Goal: Information Seeking & Learning: Check status

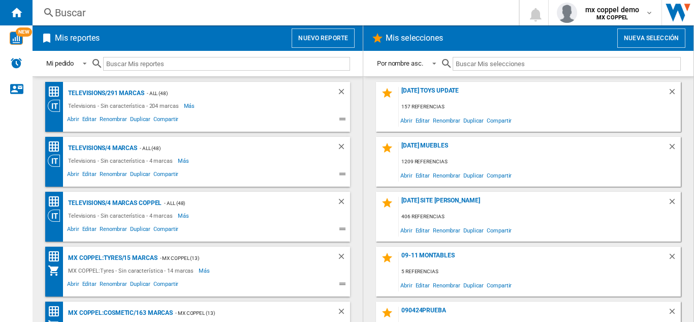
click at [207, 17] on div "Buscar" at bounding box center [273, 13] width 437 height 14
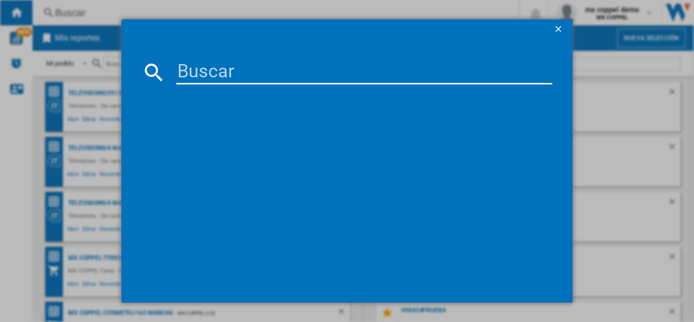
click at [312, 72] on input at bounding box center [364, 72] width 376 height 24
paste input "115527"
type input "115527"
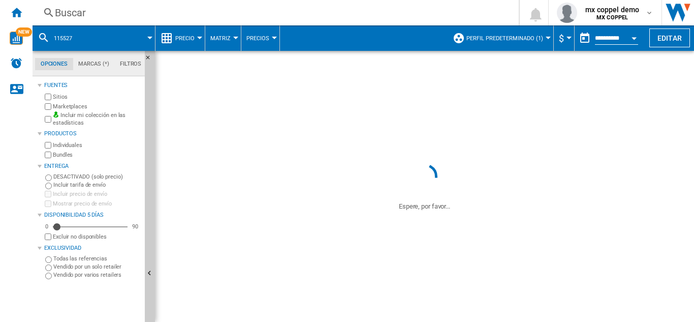
click at [613, 46] on md-datepicker "**********" at bounding box center [611, 38] width 73 height 20
click at [622, 37] on input "**********" at bounding box center [616, 39] width 43 height 9
click at [633, 38] on div "Open calendar" at bounding box center [633, 38] width 5 height 3
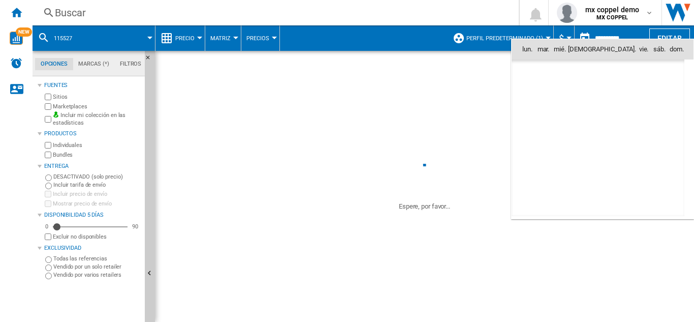
scroll to position [4847, 0]
drag, startPoint x: 526, startPoint y: 111, endPoint x: 530, endPoint y: 174, distance: 63.2
click at [526, 111] on span "6" at bounding box center [531, 116] width 20 height 20
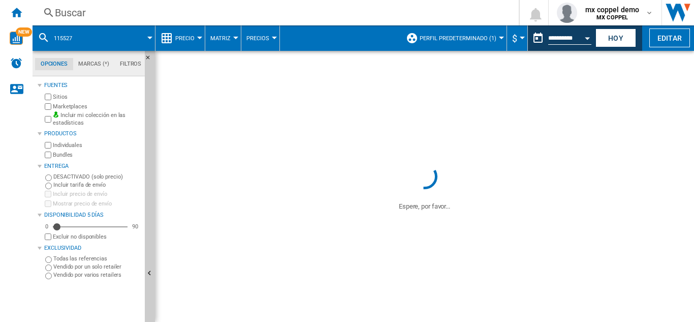
type input "**********"
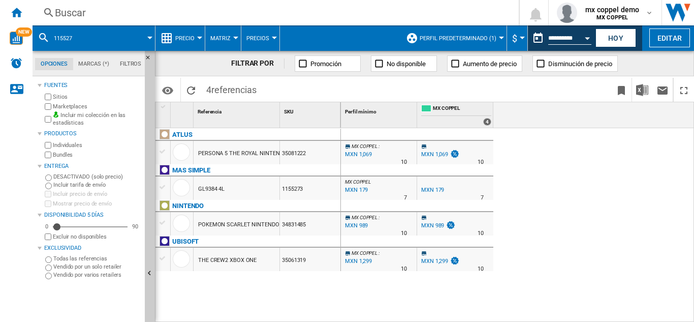
drag, startPoint x: 283, startPoint y: 188, endPoint x: 324, endPoint y: 190, distance: 41.2
click at [324, 190] on div "1155273" at bounding box center [310, 187] width 60 height 23
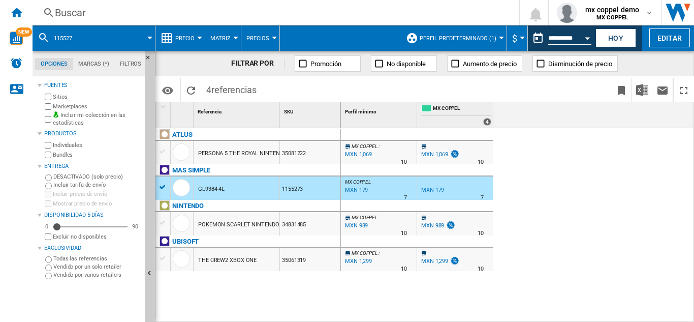
click at [572, 40] on input "**********" at bounding box center [569, 39] width 43 height 9
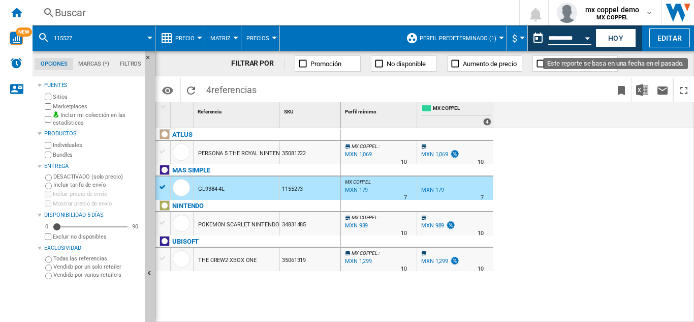
click at [586, 36] on button "Open calendar" at bounding box center [587, 36] width 18 height 18
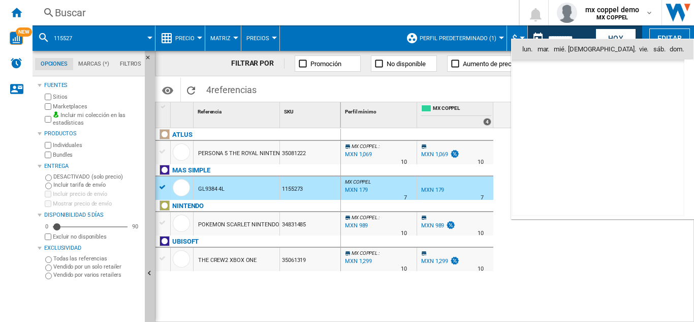
drag, startPoint x: 553, startPoint y: 113, endPoint x: 457, endPoint y: 204, distance: 131.9
type input "**********"
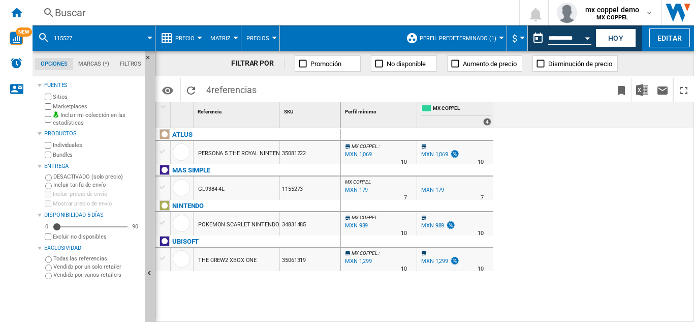
click at [572, 44] on input "**********" at bounding box center [569, 39] width 43 height 9
click at [589, 38] on div "Open calendar" at bounding box center [587, 38] width 5 height 3
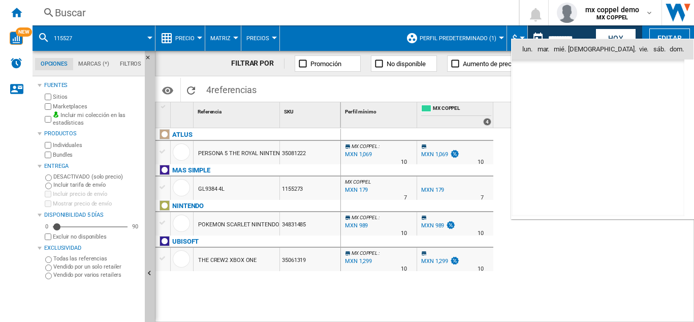
scroll to position [4847, 0]
click at [532, 118] on span "6" at bounding box center [531, 116] width 20 height 20
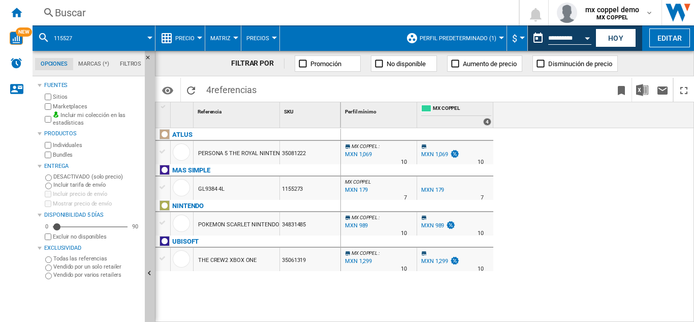
type input "**********"
drag, startPoint x: 218, startPoint y: 188, endPoint x: 197, endPoint y: 187, distance: 20.9
click at [197, 187] on div "GL9384 4L" at bounding box center [237, 187] width 86 height 23
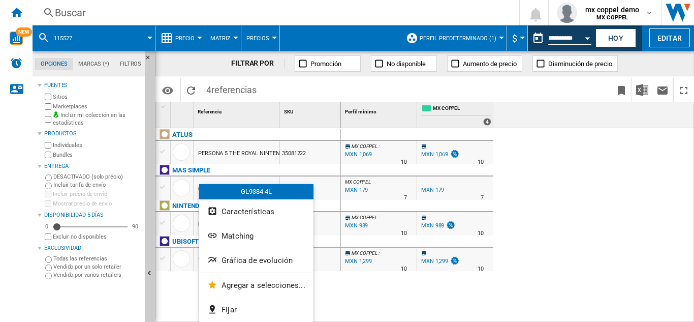
click at [228, 190] on div "GL9384 4L" at bounding box center [256, 191] width 114 height 15
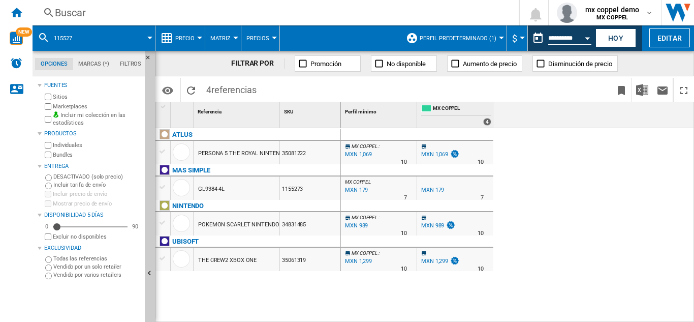
click at [228, 190] on div "GL9384 4L" at bounding box center [237, 187] width 86 height 23
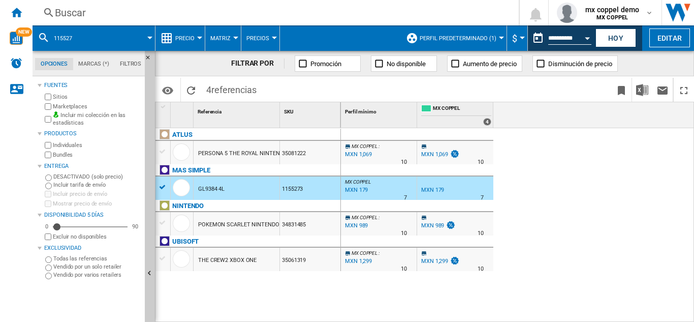
click at [244, 192] on div "GL9384 4L" at bounding box center [237, 187] width 86 height 23
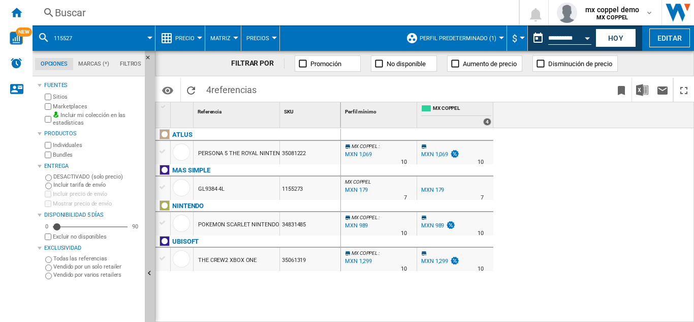
click at [244, 192] on div "GL9384 4L" at bounding box center [237, 187] width 86 height 23
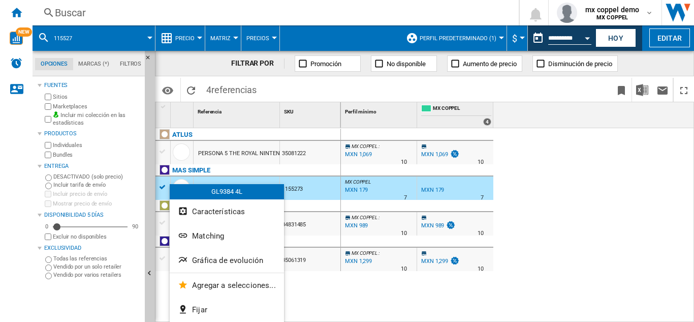
click at [237, 193] on div "GL9384 4L" at bounding box center [227, 191] width 114 height 15
click at [237, 193] on div "GL9384 4L" at bounding box center [237, 187] width 86 height 23
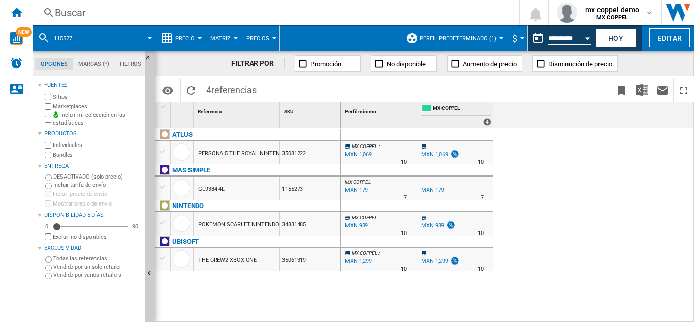
click at [237, 193] on div "GL9384 4L" at bounding box center [237, 187] width 86 height 23
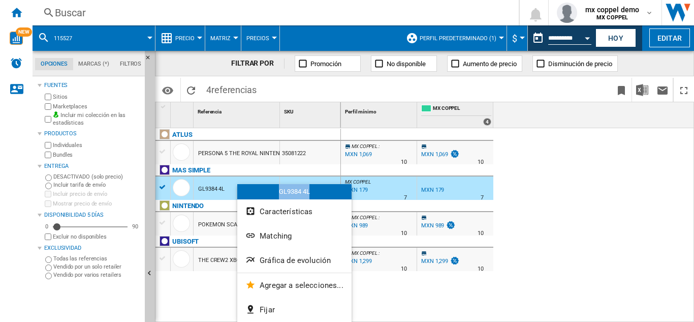
drag, startPoint x: 320, startPoint y: 187, endPoint x: 274, endPoint y: 195, distance: 46.4
click at [276, 195] on div "GL9384 4L" at bounding box center [294, 191] width 114 height 15
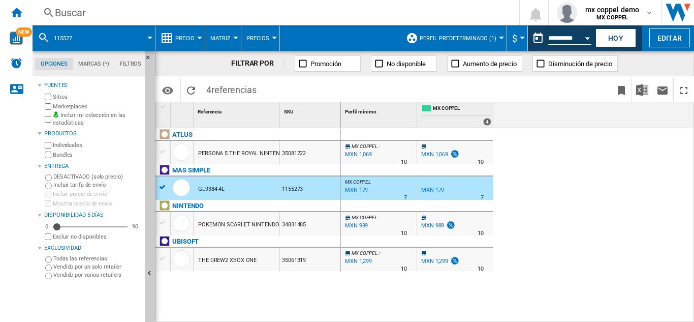
copy div "GL9384 4L"
click at [208, 178] on div "GL9384 4L" at bounding box center [211, 188] width 26 height 23
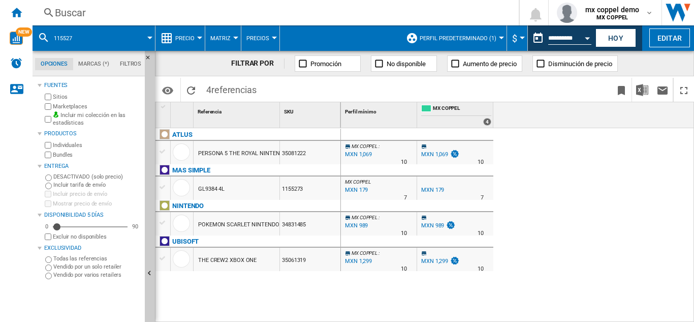
drag, startPoint x: 216, startPoint y: 184, endPoint x: 236, endPoint y: 191, distance: 20.9
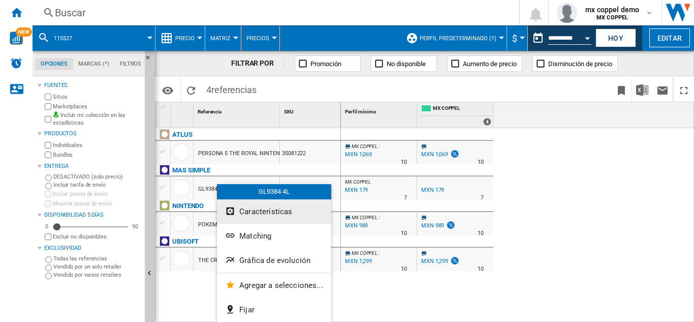
click at [289, 211] on span "Características" at bounding box center [265, 211] width 53 height 9
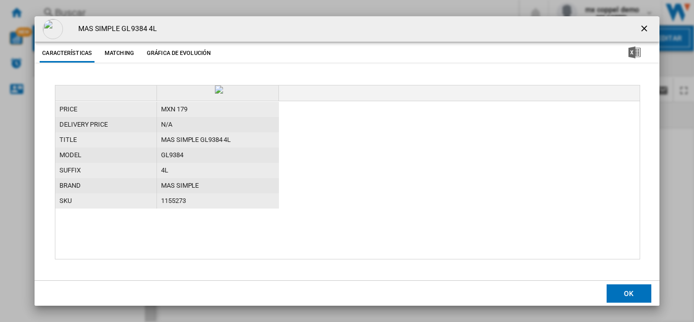
click at [157, 53] on button "Gráfica de evolución" at bounding box center [178, 53] width 69 height 18
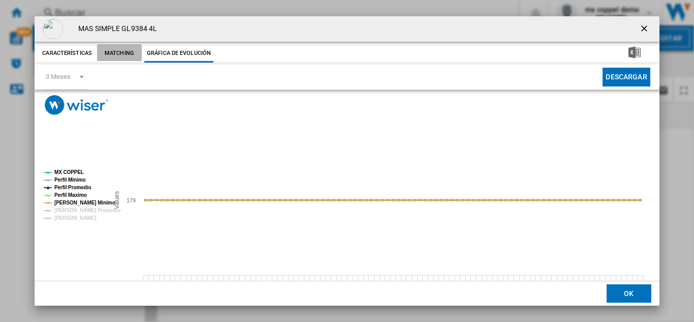
click at [115, 52] on button "Matching" at bounding box center [119, 53] width 45 height 18
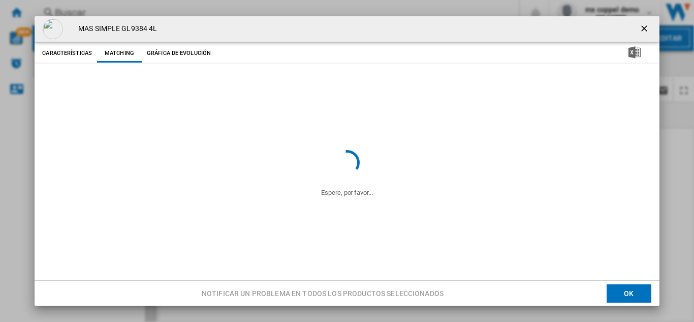
drag, startPoint x: 123, startPoint y: 27, endPoint x: 153, endPoint y: 28, distance: 29.5
click at [162, 27] on div "MAS SIMPLE GL9384 4L" at bounding box center [347, 28] width 624 height 25
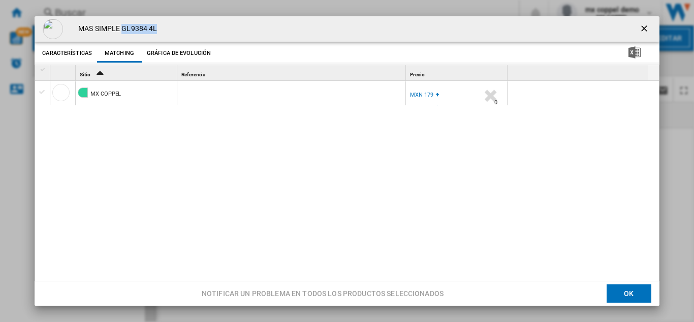
copy h4 "GL9384 4L"
click at [423, 95] on div "MXN 179" at bounding box center [421, 94] width 23 height 7
drag, startPoint x: 637, startPoint y: 25, endPoint x: 491, endPoint y: 174, distance: 208.7
click at [639, 26] on ng-md-icon "getI18NText('BUTTONS.CLOSE_DIALOG')" at bounding box center [645, 29] width 12 height 12
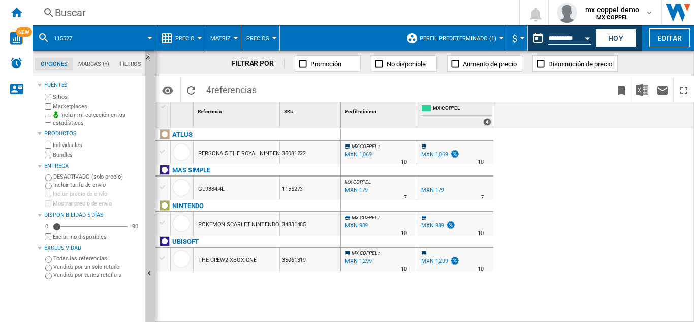
click at [440, 187] on div "MXN 179" at bounding box center [432, 189] width 23 height 7
click at [436, 191] on div "MXN 179" at bounding box center [432, 189] width 23 height 7
click at [434, 191] on div "MXN 179" at bounding box center [432, 189] width 23 height 7
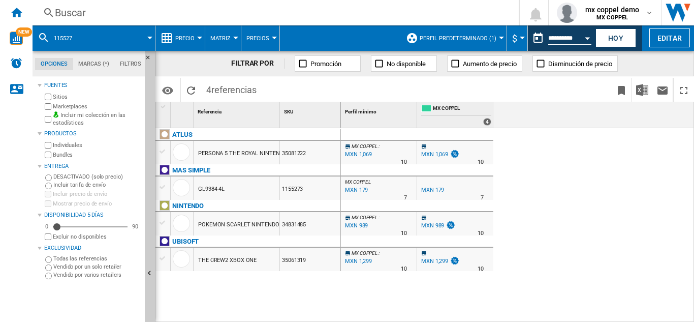
click at [354, 188] on div "MXN 179" at bounding box center [355, 190] width 24 height 10
click at [247, 186] on div "GL9384 4L" at bounding box center [237, 187] width 86 height 23
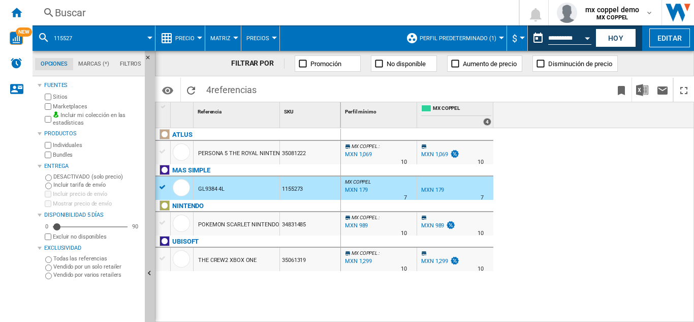
click at [564, 190] on div "MX COPPEL : 0.0 % MXN 1,069 % N/A 10 MX COPPEL : 0.0 % MXN 1,069 % N/A" at bounding box center [518, 225] width 354 height 194
click at [475, 179] on div at bounding box center [455, 182] width 72 height 6
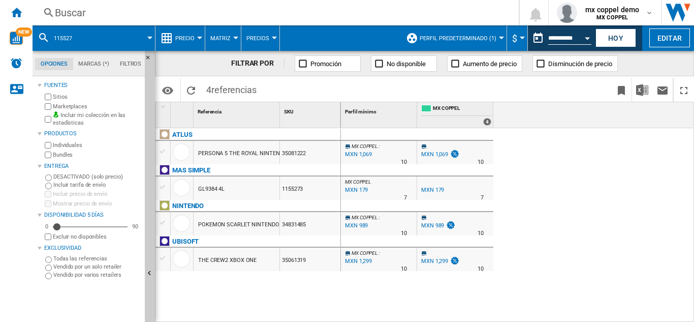
click at [133, 16] on div "Buscar" at bounding box center [273, 13] width 437 height 14
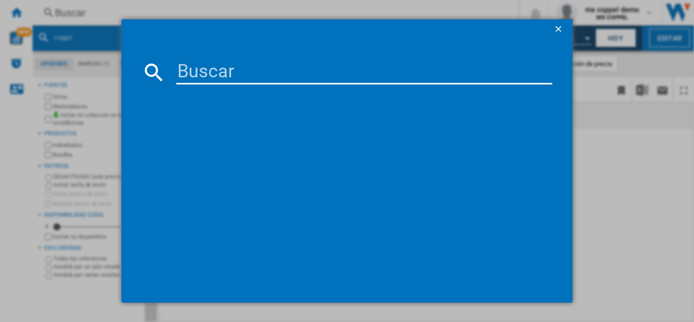
click at [292, 70] on input at bounding box center [364, 72] width 376 height 24
type input "119905"
click at [281, 80] on input "119905" at bounding box center [364, 72] width 376 height 24
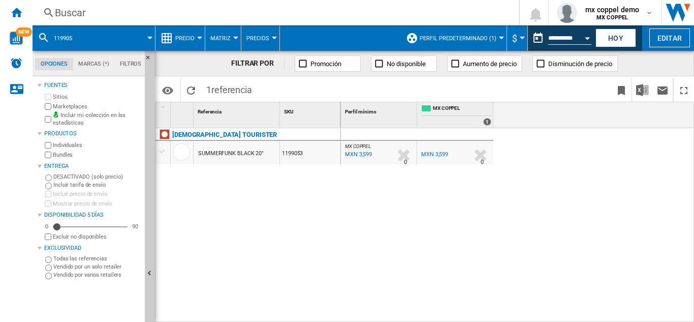
drag, startPoint x: 127, startPoint y: 1, endPoint x: 436, endPoint y: 153, distance: 344.4
click at [436, 153] on div "MXN 3,599" at bounding box center [434, 154] width 27 height 7
drag, startPoint x: 324, startPoint y: 151, endPoint x: 273, endPoint y: 152, distance: 50.8
click at [273, 141] on div "SUMMERFUNK BLACK 20" 1199053" at bounding box center [247, 141] width 185 height 0
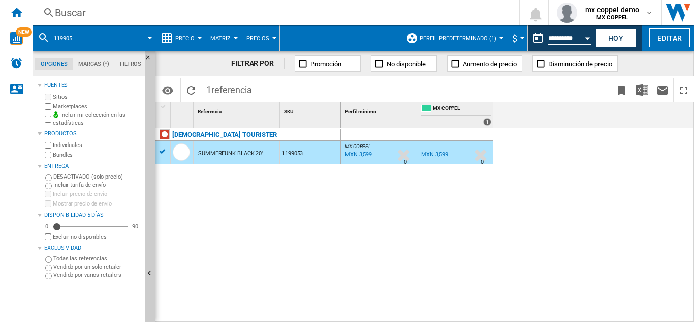
click at [281, 158] on div "1199053" at bounding box center [310, 152] width 60 height 23
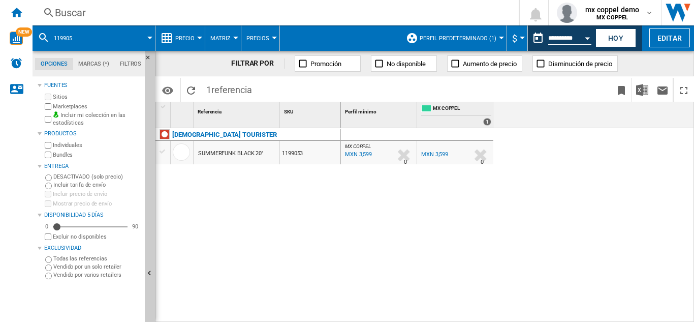
drag, startPoint x: 292, startPoint y: 155, endPoint x: 288, endPoint y: 1, distance: 154.0
click at [286, 154] on div "1199053" at bounding box center [310, 152] width 60 height 23
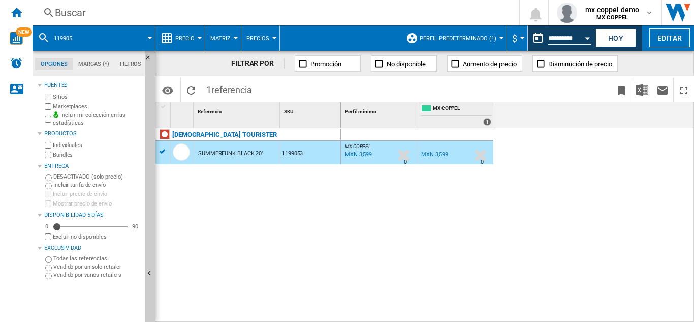
click at [86, 33] on div "119905" at bounding box center [94, 37] width 112 height 25
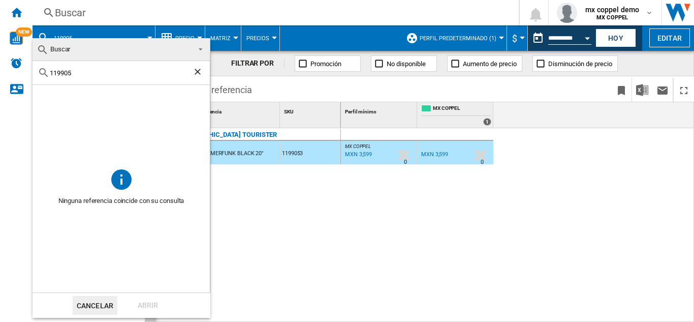
click at [51, 70] on input "119905" at bounding box center [121, 73] width 143 height 8
click at [202, 70] on ng-md-icon "Borrar búsqueda" at bounding box center [199, 73] width 12 height 12
click at [125, 28] on md-backdrop at bounding box center [347, 161] width 694 height 322
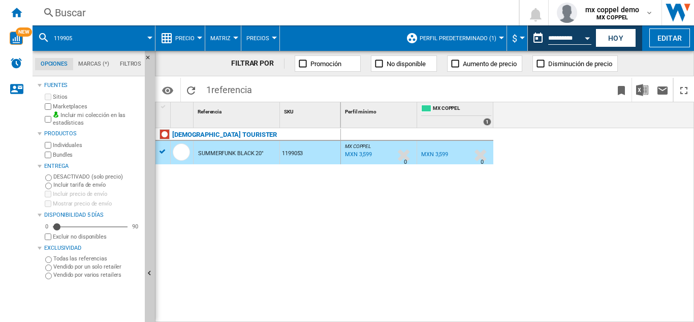
click at [121, 39] on span at bounding box center [118, 37] width 64 height 25
click at [80, 12] on md-backdrop at bounding box center [347, 161] width 694 height 322
click at [75, 15] on div "Buscar" at bounding box center [273, 13] width 437 height 14
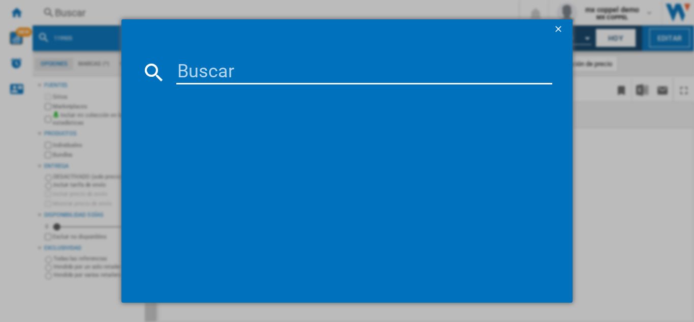
paste input "120156"
type input "120156"
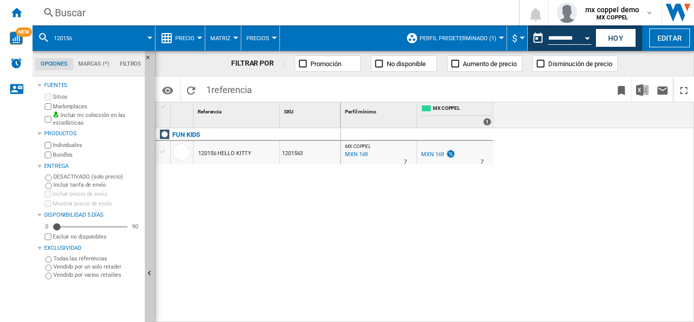
click at [560, 36] on input "**********" at bounding box center [569, 39] width 43 height 9
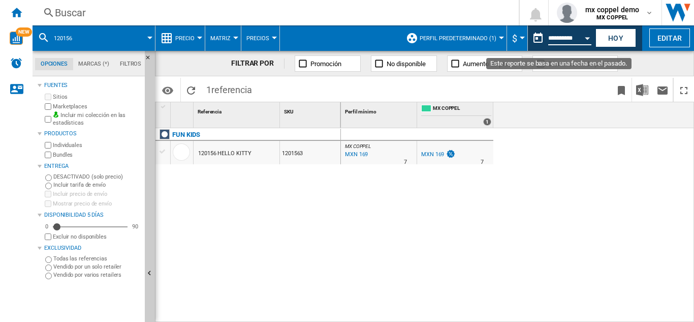
click at [589, 33] on button "Open calendar" at bounding box center [587, 36] width 18 height 18
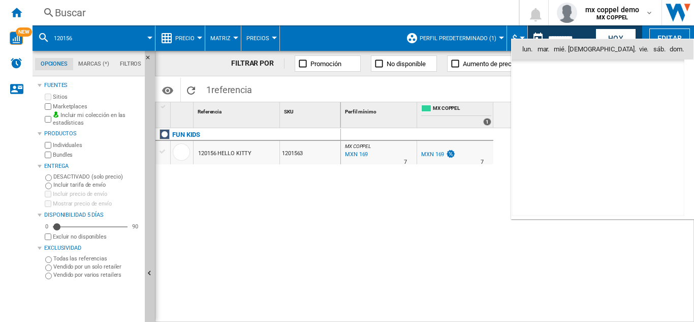
scroll to position [4847, 0]
click at [619, 113] on span "10" at bounding box center [620, 115] width 21 height 21
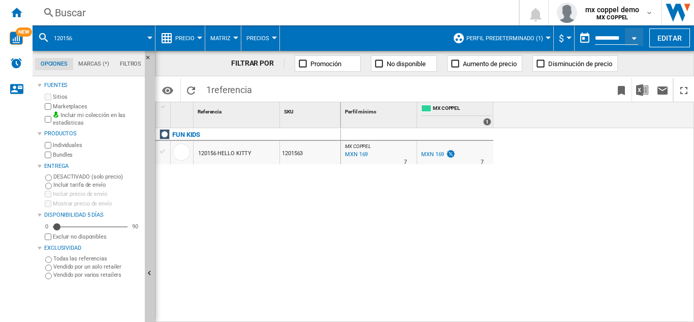
type input "**********"
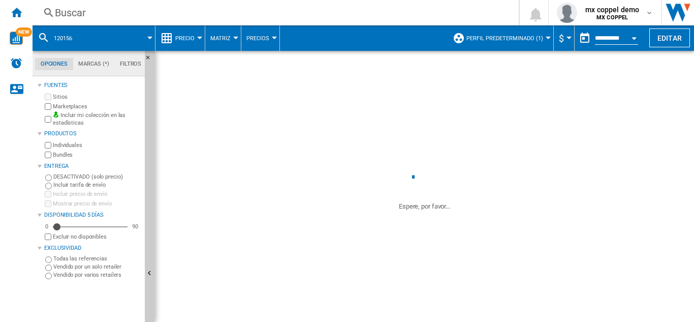
click at [183, 43] on button "Precio" at bounding box center [187, 37] width 24 height 25
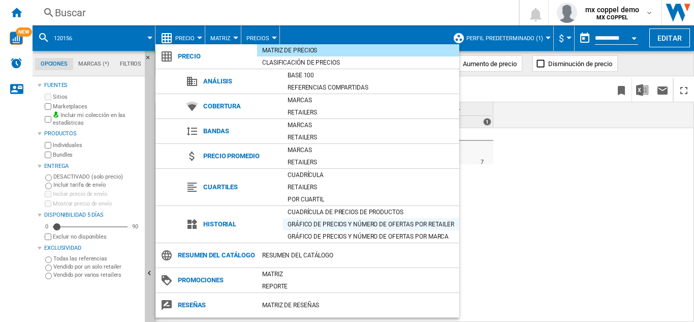
click at [303, 220] on div "Gráfico de precios y número de ofertas por retailer" at bounding box center [370, 224] width 177 height 10
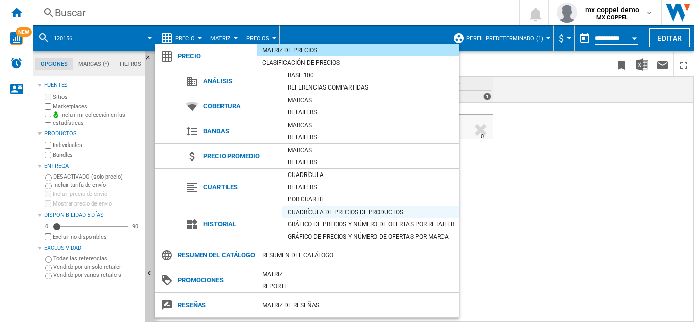
click at [302, 214] on div "Cuadrícula de precios de productos" at bounding box center [370, 212] width 177 height 10
click at [564, 197] on md-backdrop at bounding box center [347, 161] width 694 height 322
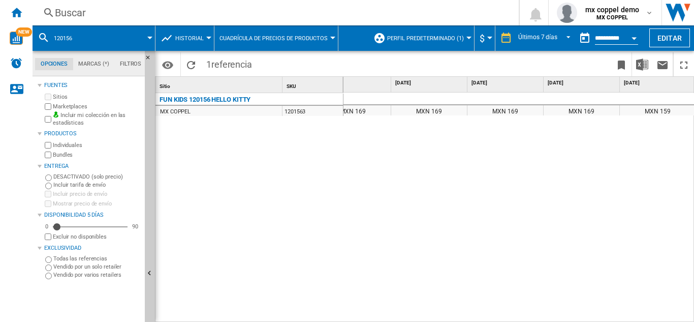
scroll to position [0, 106]
click at [208, 37] on div at bounding box center [208, 38] width 5 height 3
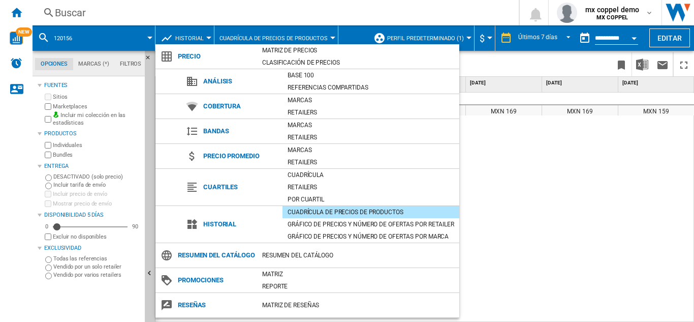
click at [219, 41] on md-backdrop at bounding box center [347, 161] width 694 height 322
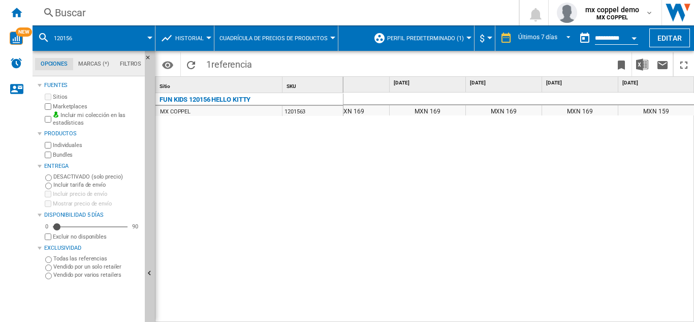
click at [224, 41] on span "Cuadrícula de precios de productos" at bounding box center [273, 38] width 108 height 7
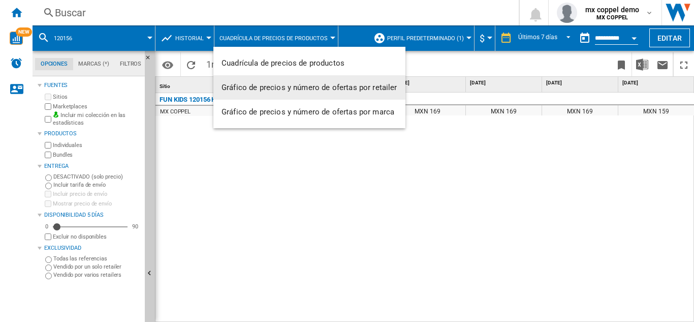
click at [276, 93] on button "Gráfico de precios y número de ofertas por retailer" at bounding box center [309, 87] width 192 height 24
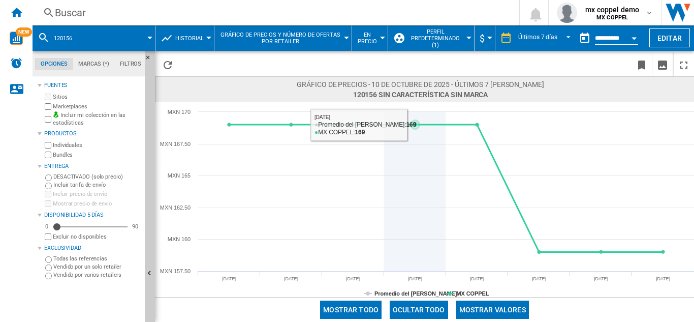
click at [413, 122] on icon at bounding box center [415, 124] width 10 height 10
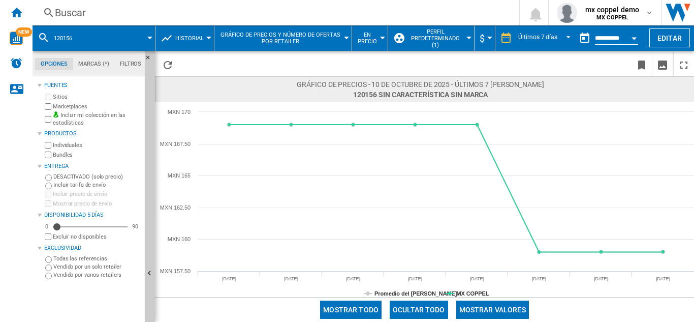
click at [59, 233] on label "Excluir no disponibles" at bounding box center [97, 237] width 88 height 8
click at [381, 39] on div at bounding box center [382, 38] width 5 height 3
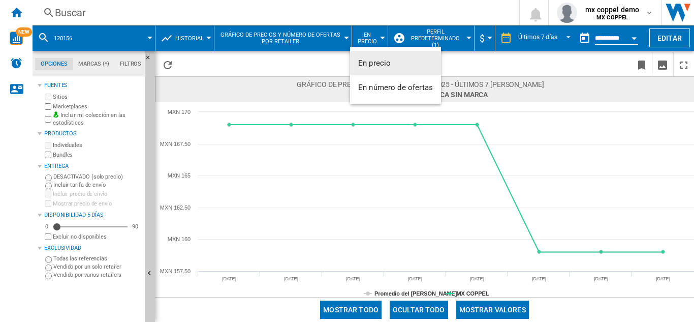
click at [400, 83] on span "En número de ofertas" at bounding box center [395, 87] width 75 height 9
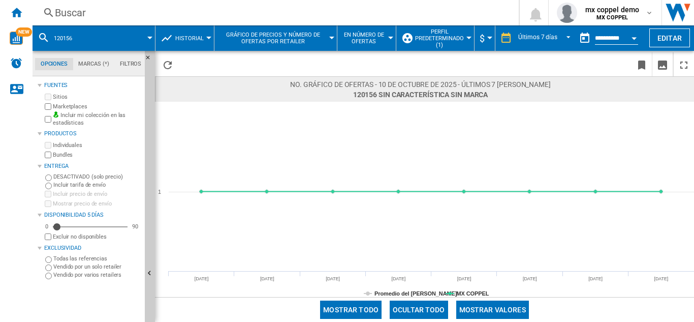
click at [147, 9] on div "Buscar" at bounding box center [273, 13] width 437 height 14
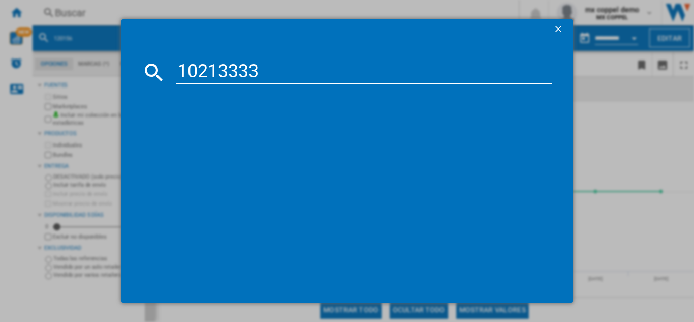
type input "10213333"
click at [298, 75] on input "10213333" at bounding box center [364, 72] width 376 height 24
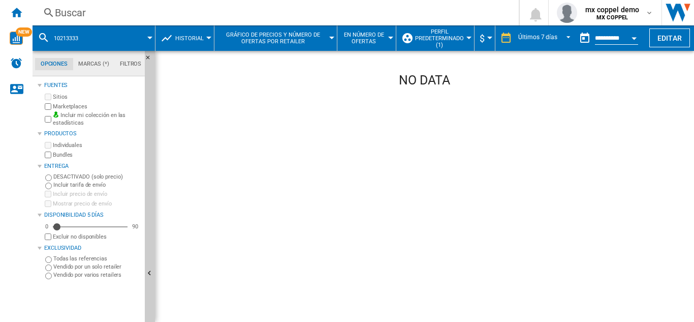
click at [193, 38] on span "Historial" at bounding box center [189, 38] width 28 height 7
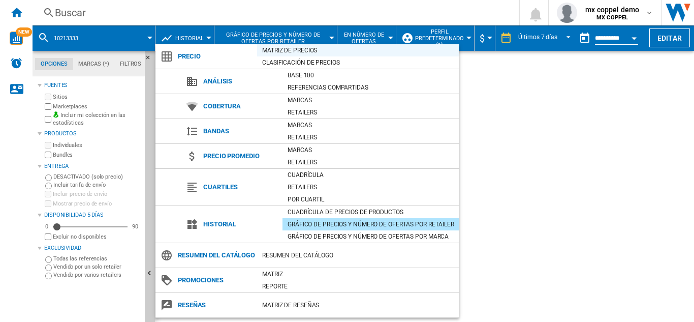
click at [285, 47] on div "Matriz de precios" at bounding box center [358, 50] width 202 height 10
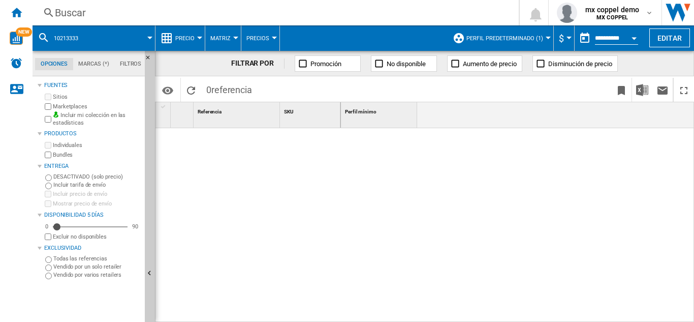
click at [139, 13] on div "Buscar" at bounding box center [273, 13] width 437 height 14
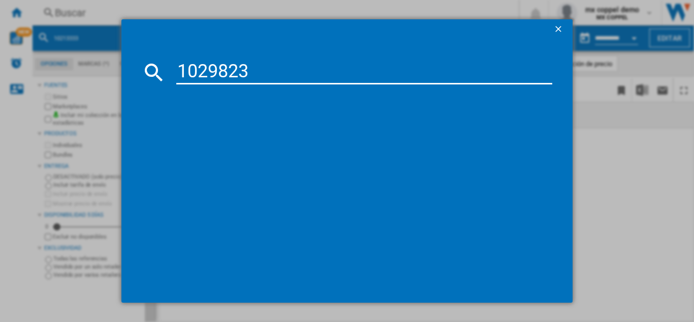
type input "1029823"
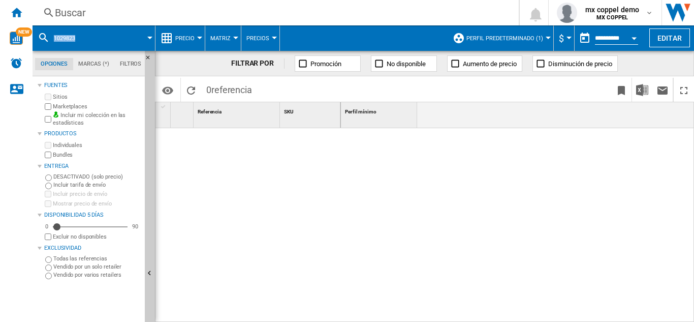
click at [492, 276] on div at bounding box center [518, 225] width 354 height 194
click at [103, 13] on div "Buscar" at bounding box center [273, 13] width 437 height 14
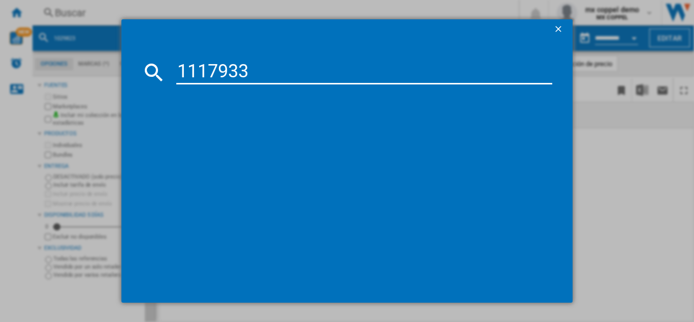
type input "1117933"
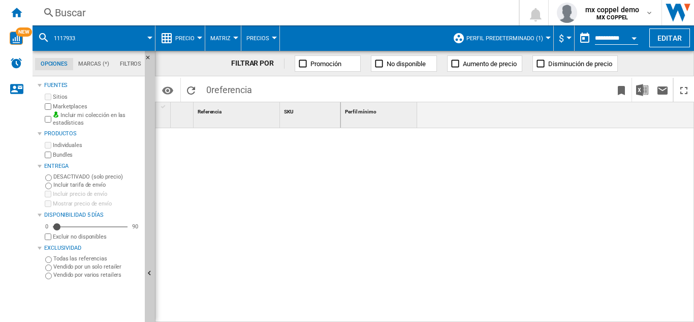
click at [86, 18] on div "Buscar" at bounding box center [273, 13] width 437 height 14
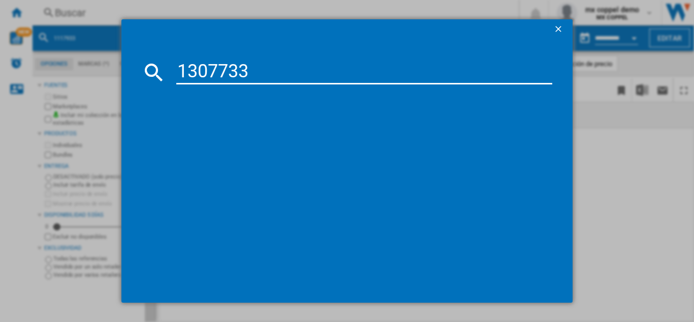
type input "1307733"
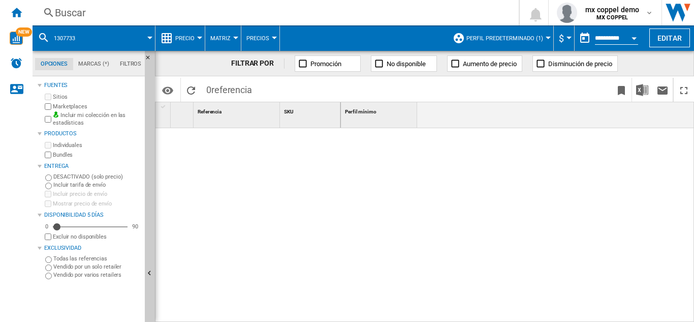
drag, startPoint x: 86, startPoint y: 41, endPoint x: 61, endPoint y: 39, distance: 25.0
click at [61, 39] on div "1307733" at bounding box center [94, 37] width 112 height 25
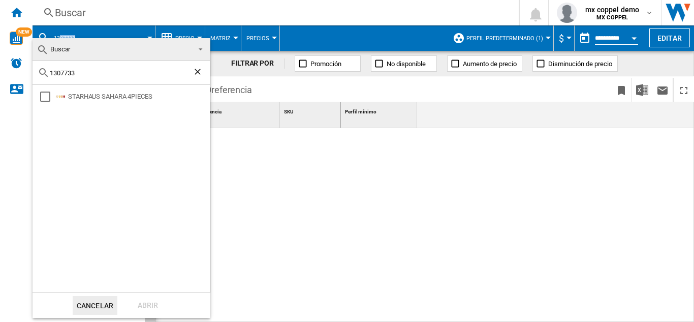
click at [196, 73] on ng-md-icon "Borrar búsqueda" at bounding box center [199, 73] width 12 height 12
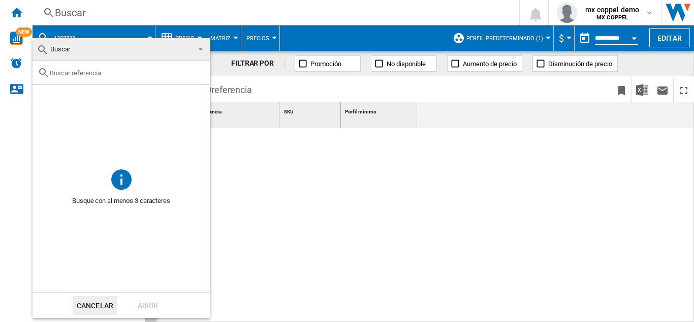
click at [96, 14] on md-backdrop at bounding box center [347, 161] width 694 height 322
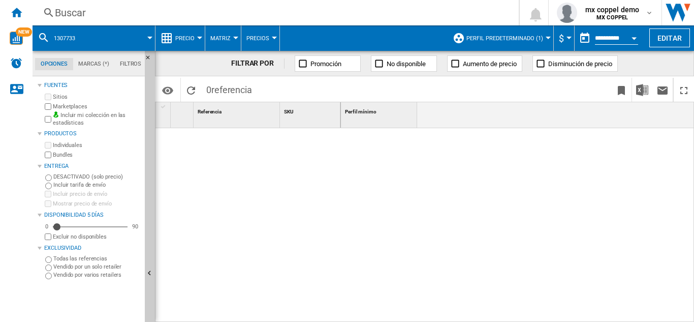
click at [95, 11] on div "Buscar" at bounding box center [273, 13] width 437 height 14
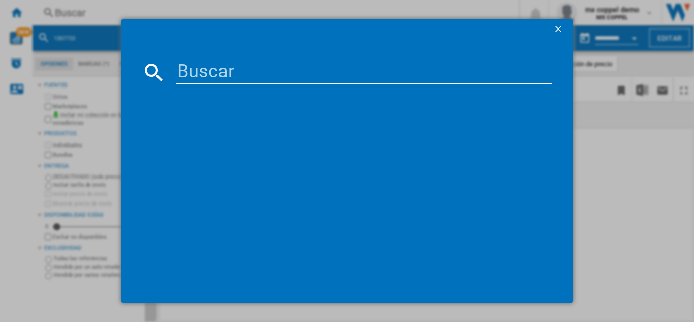
click at [311, 73] on input at bounding box center [364, 72] width 376 height 24
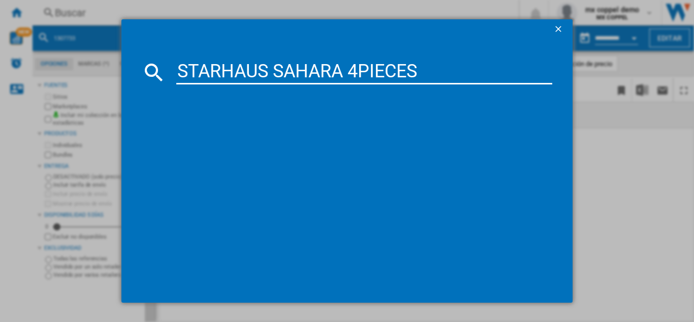
type input "STARHAUS SAHARA 4PIECES"
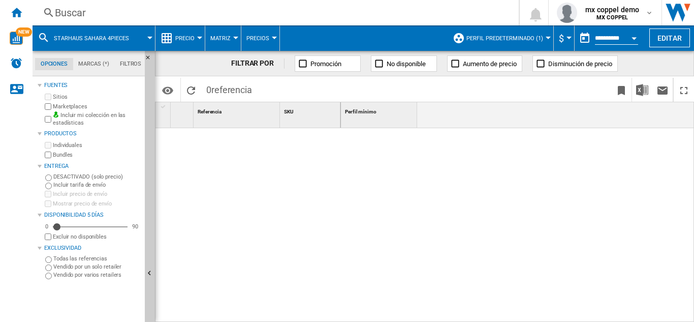
click at [130, 229] on div "0 5 90" at bounding box center [92, 227] width 98 height 10
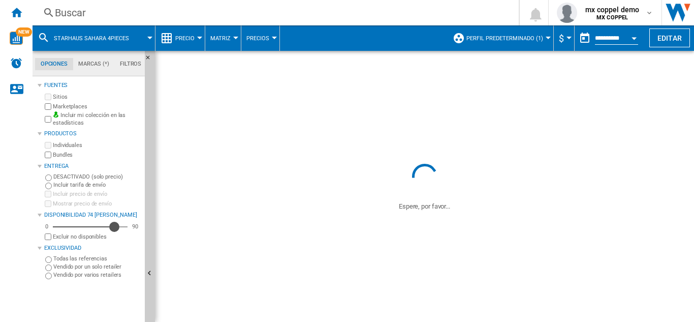
drag, startPoint x: 58, startPoint y: 227, endPoint x: 118, endPoint y: 251, distance: 65.2
click at [118, 225] on div "Disponibilidad" at bounding box center [114, 227] width 10 height 10
